Goal: Navigation & Orientation: Find specific page/section

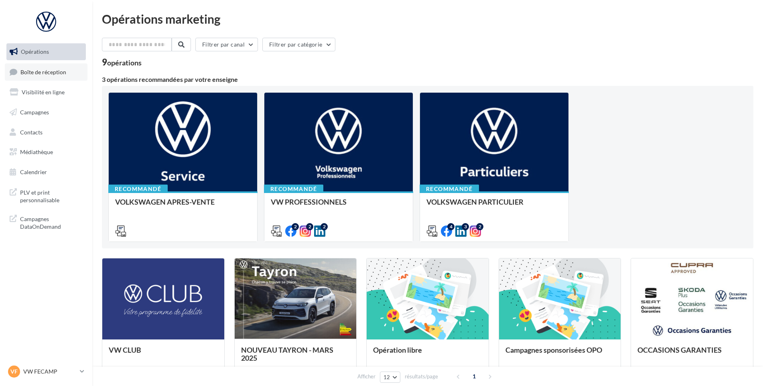
click at [30, 74] on span "Boîte de réception" at bounding box center [43, 71] width 46 height 7
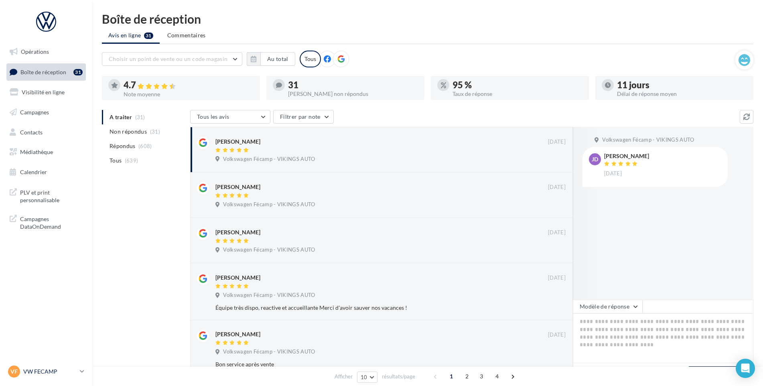
click at [47, 375] on p "VW FECAMP" at bounding box center [49, 371] width 53 height 8
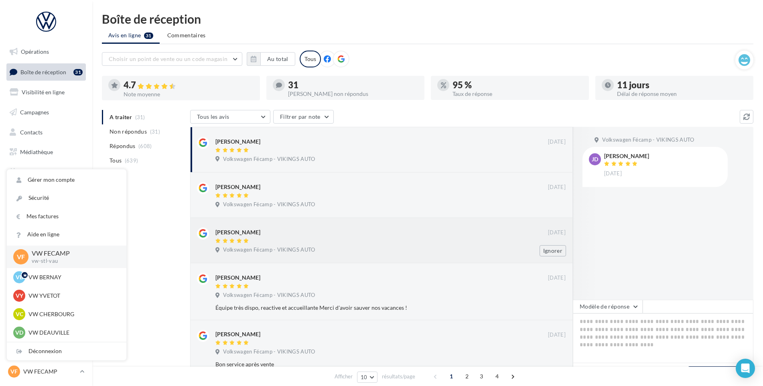
drag, startPoint x: 70, startPoint y: 317, endPoint x: 379, endPoint y: 240, distance: 318.7
click at [70, 317] on p "VW CHERBOURG" at bounding box center [72, 314] width 88 height 8
